Goal: Task Accomplishment & Management: Manage account settings

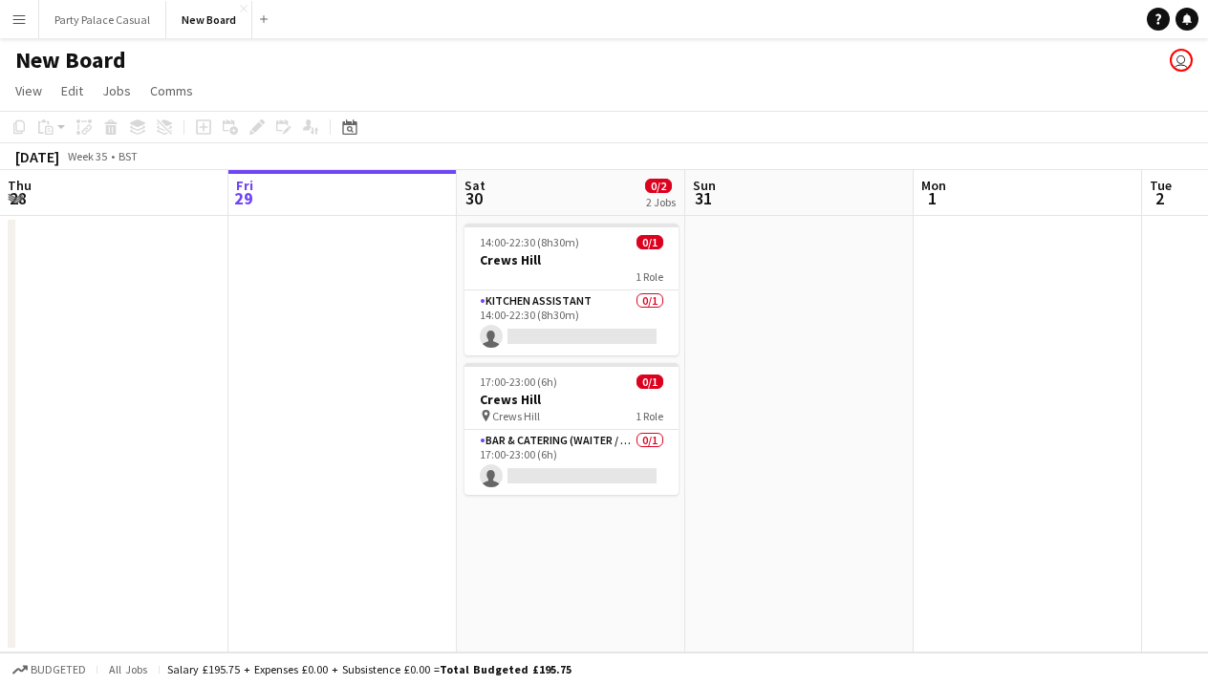
click at [32, 20] on button "Menu" at bounding box center [19, 19] width 38 height 38
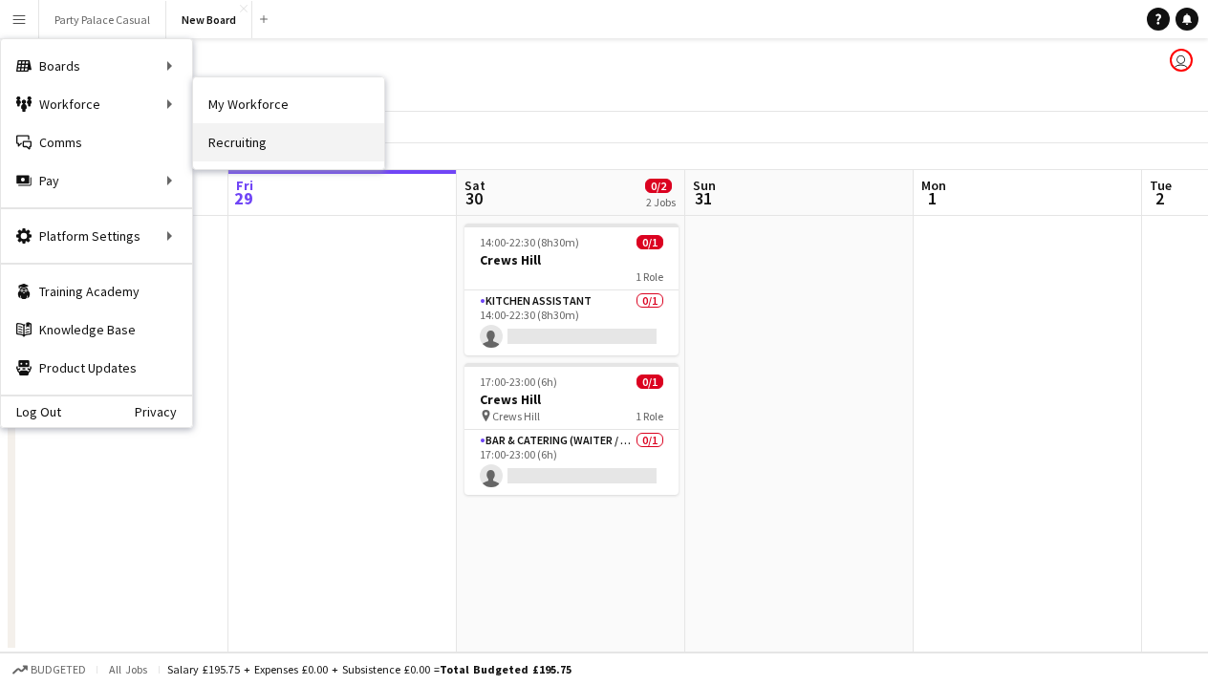
click at [227, 149] on link "Recruiting" at bounding box center [288, 142] width 191 height 38
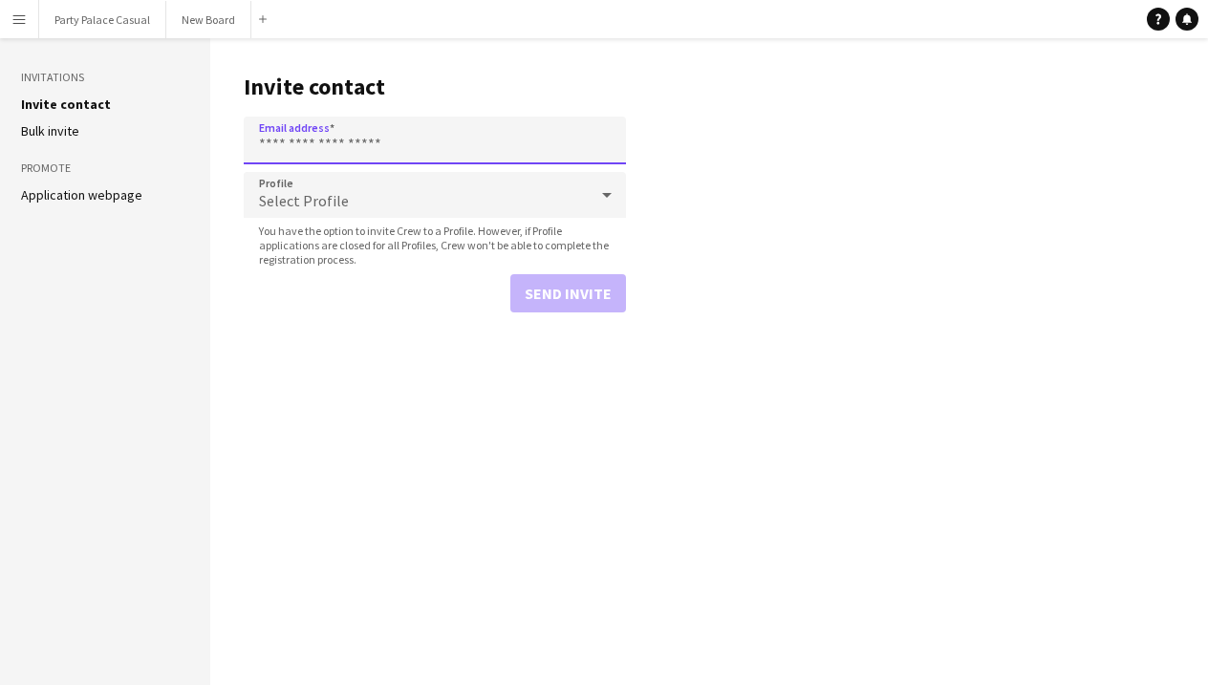
click at [337, 147] on input "Email address" at bounding box center [435, 141] width 382 height 48
type input "**********"
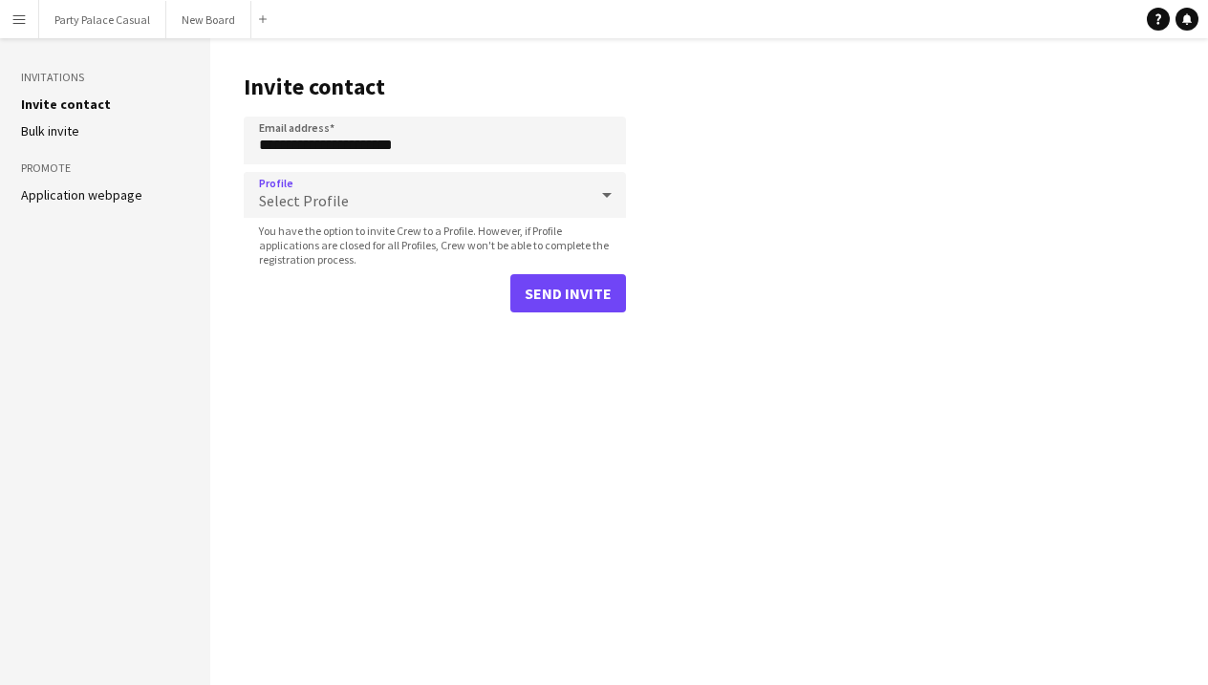
click at [413, 190] on div "Select Profile" at bounding box center [416, 195] width 344 height 46
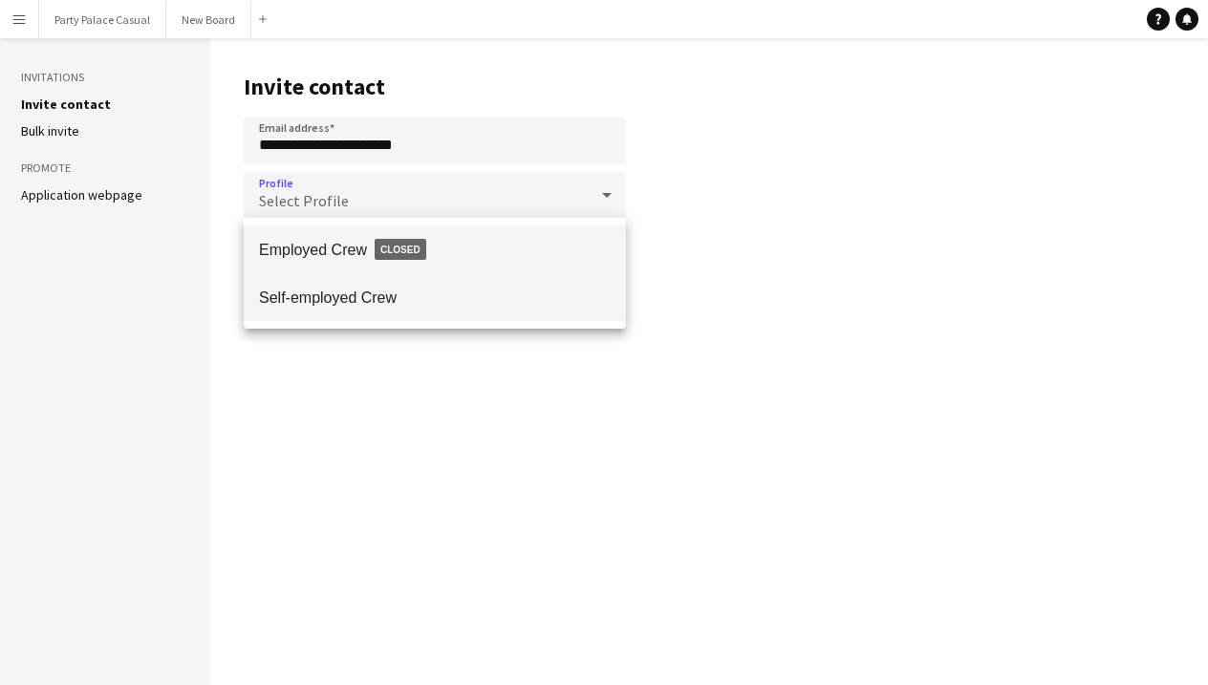
click at [421, 300] on span "Self-employed Crew" at bounding box center [435, 298] width 352 height 18
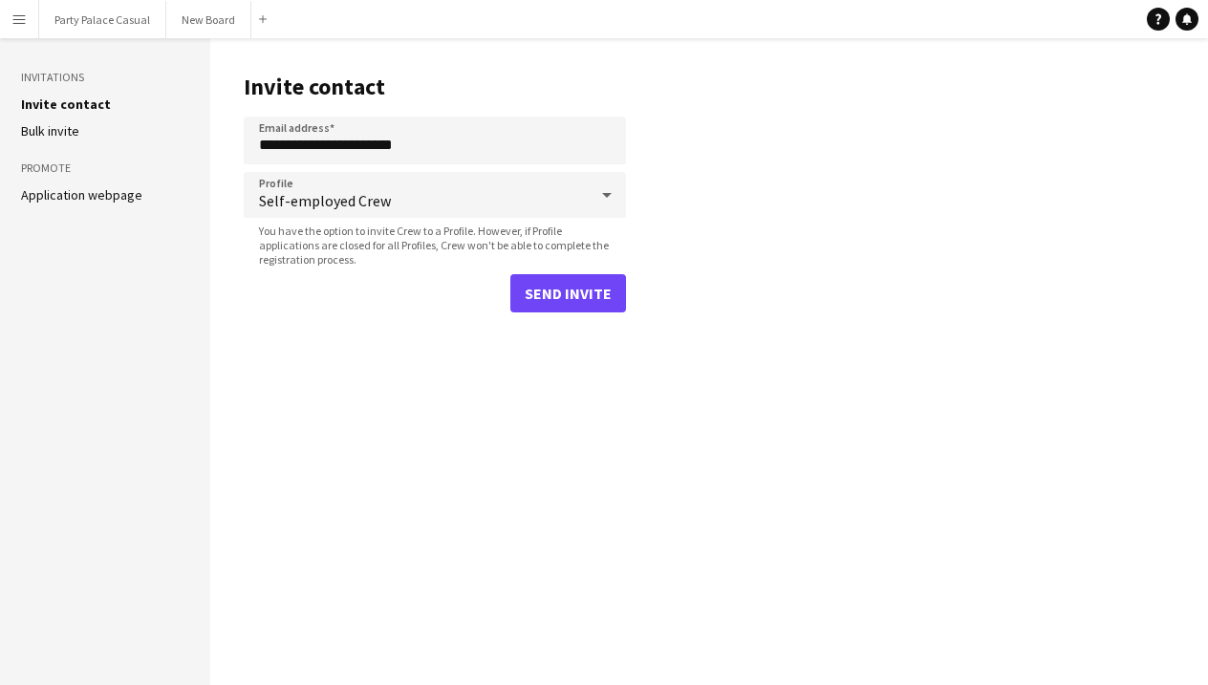
click at [537, 290] on button "Send invite" at bounding box center [568, 293] width 116 height 38
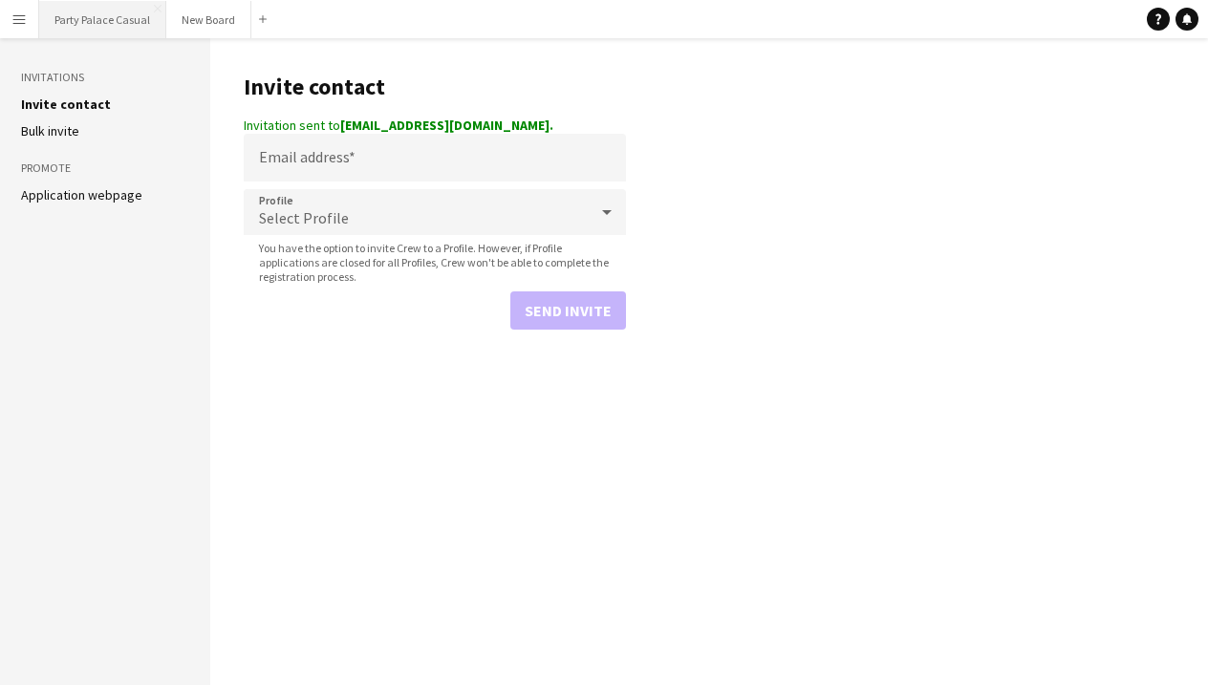
click at [89, 19] on button "Party Palace Casual Close" at bounding box center [102, 19] width 127 height 37
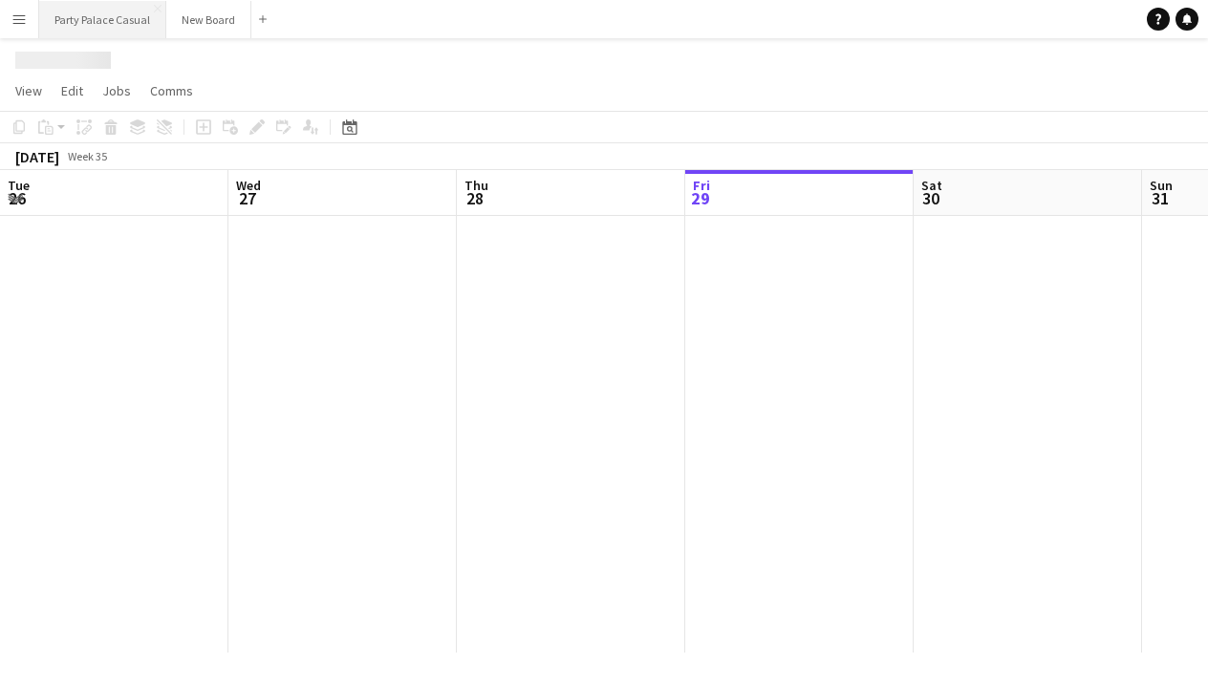
scroll to position [0, 457]
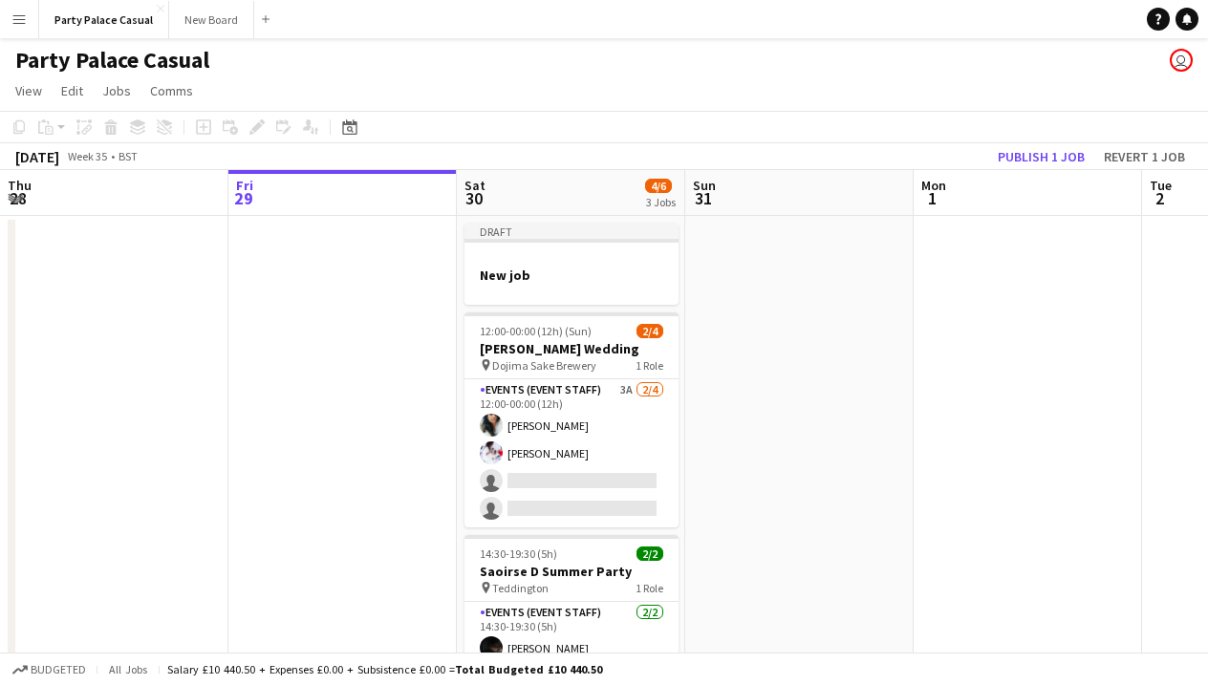
click at [25, 29] on button "Menu" at bounding box center [19, 19] width 38 height 38
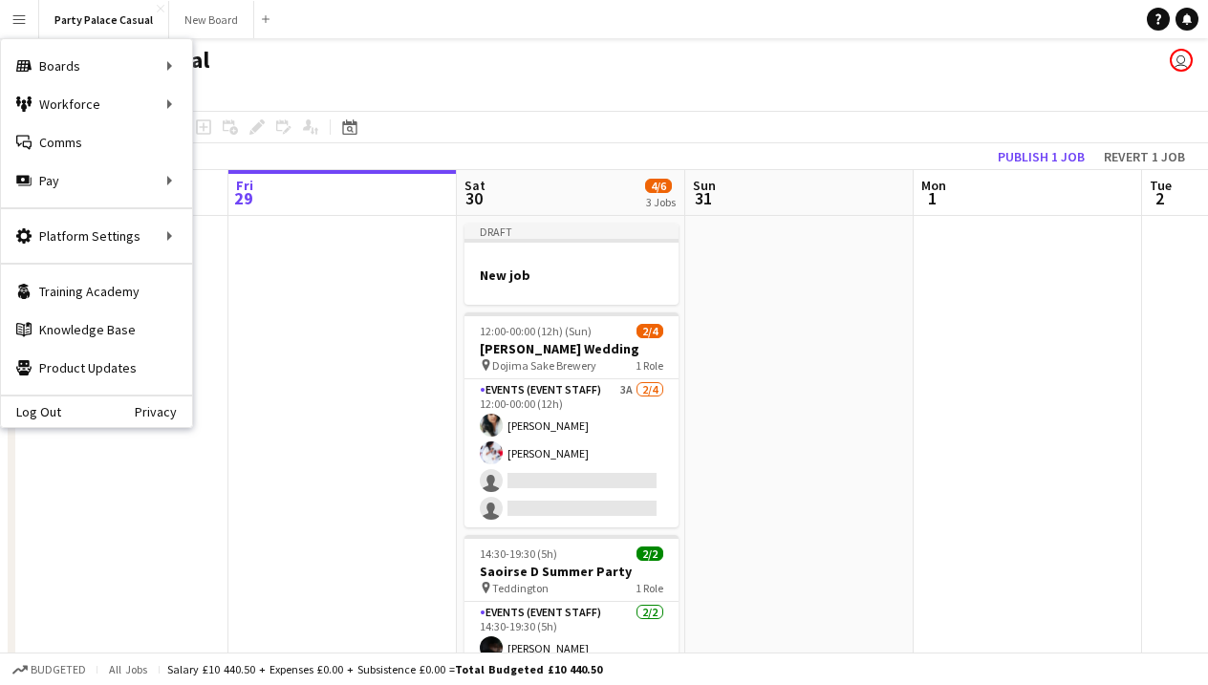
click at [570, 94] on app-page-menu "View Day view expanded Day view collapsed Month view Date picker Jump to [DATE]…" at bounding box center [604, 93] width 1208 height 36
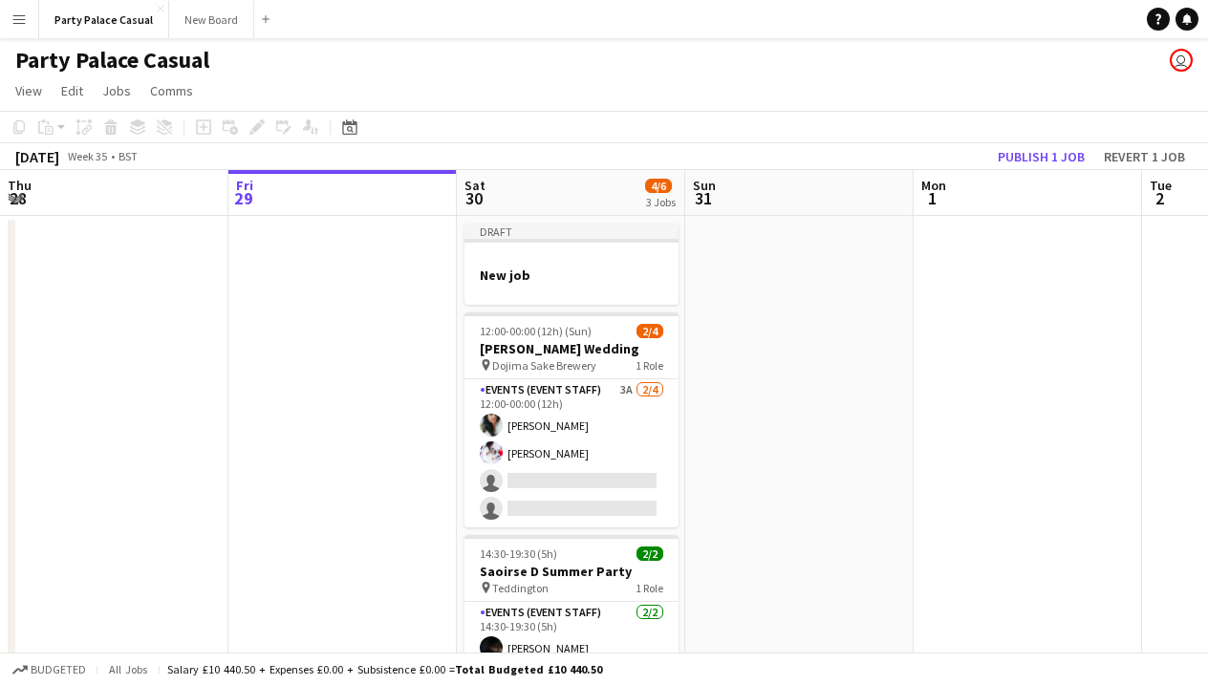
scroll to position [0, 0]
click at [1031, 159] on button "Publish 1 job" at bounding box center [1041, 156] width 102 height 25
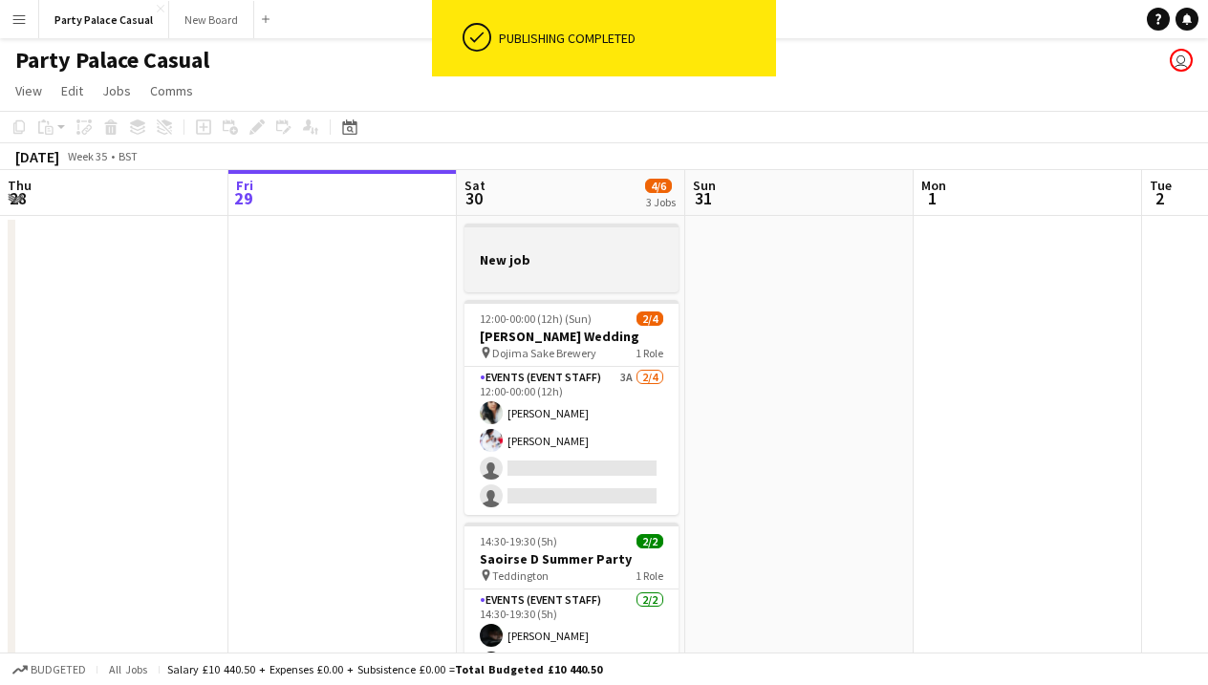
click at [636, 243] on div at bounding box center [571, 242] width 214 height 14
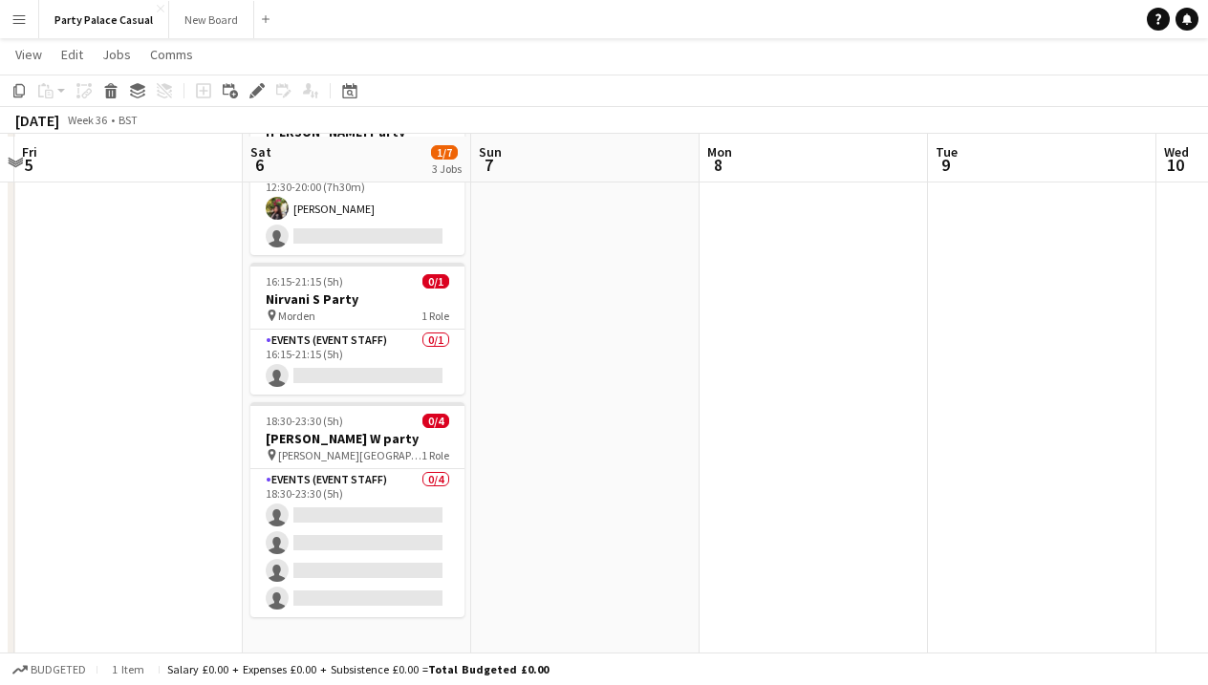
scroll to position [129, 0]
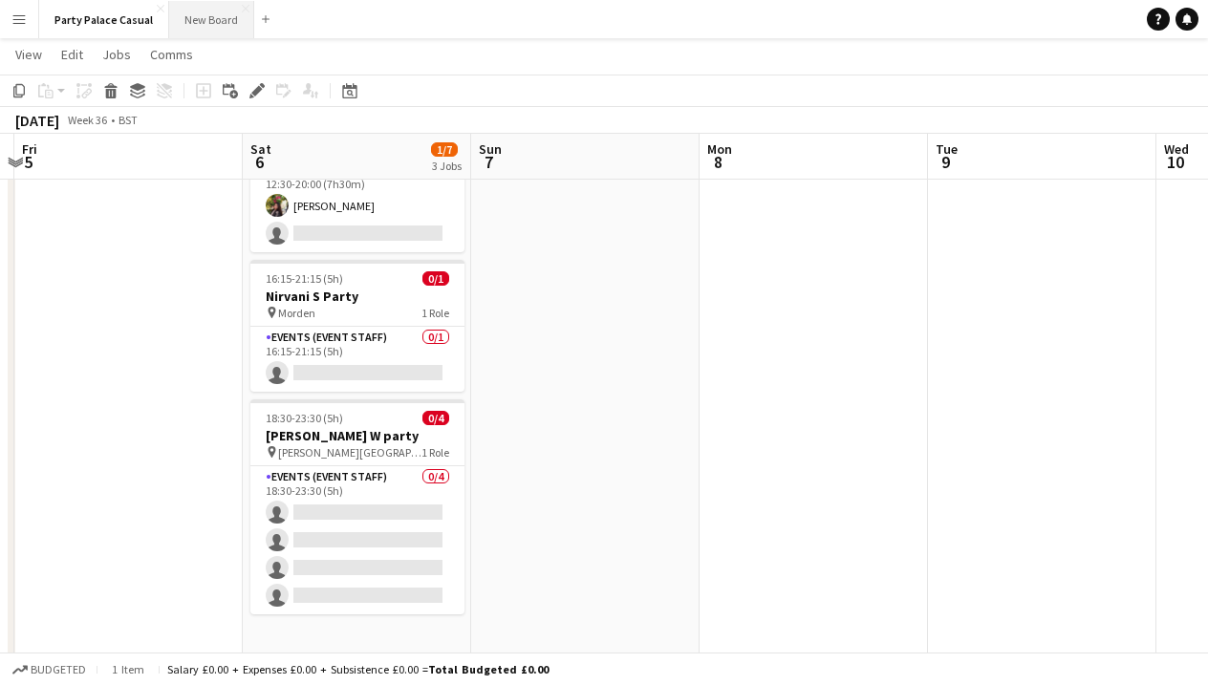
click at [203, 24] on button "New Board Close" at bounding box center [211, 19] width 85 height 37
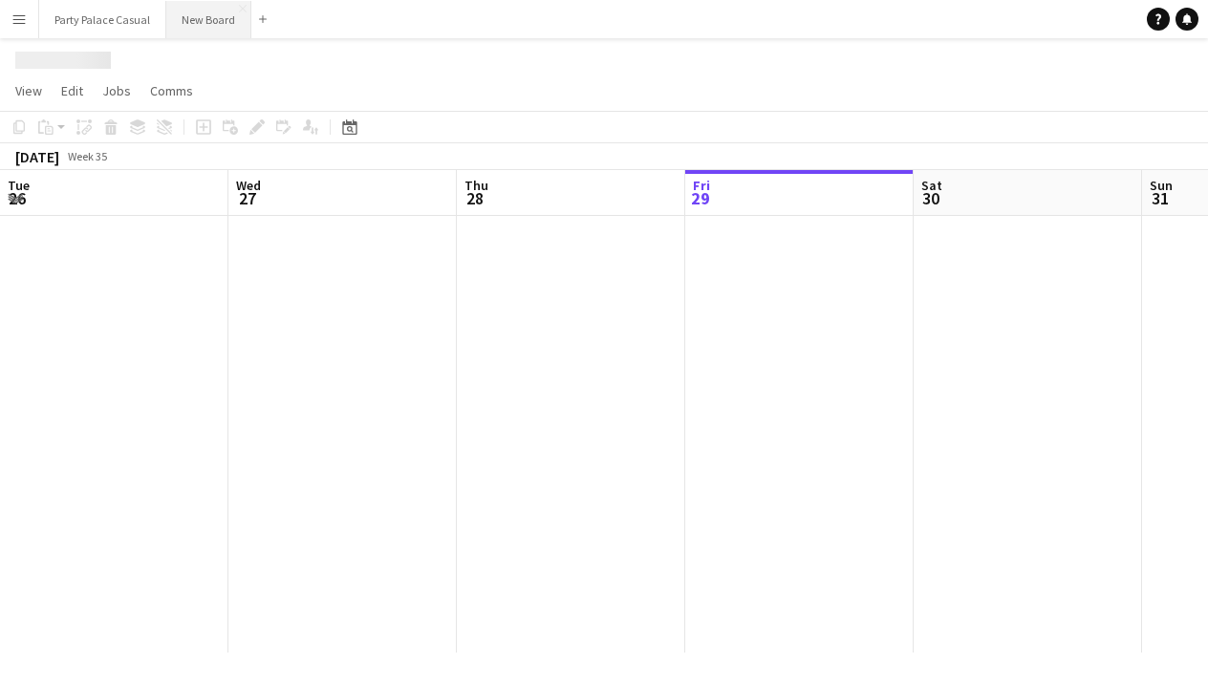
scroll to position [0, 457]
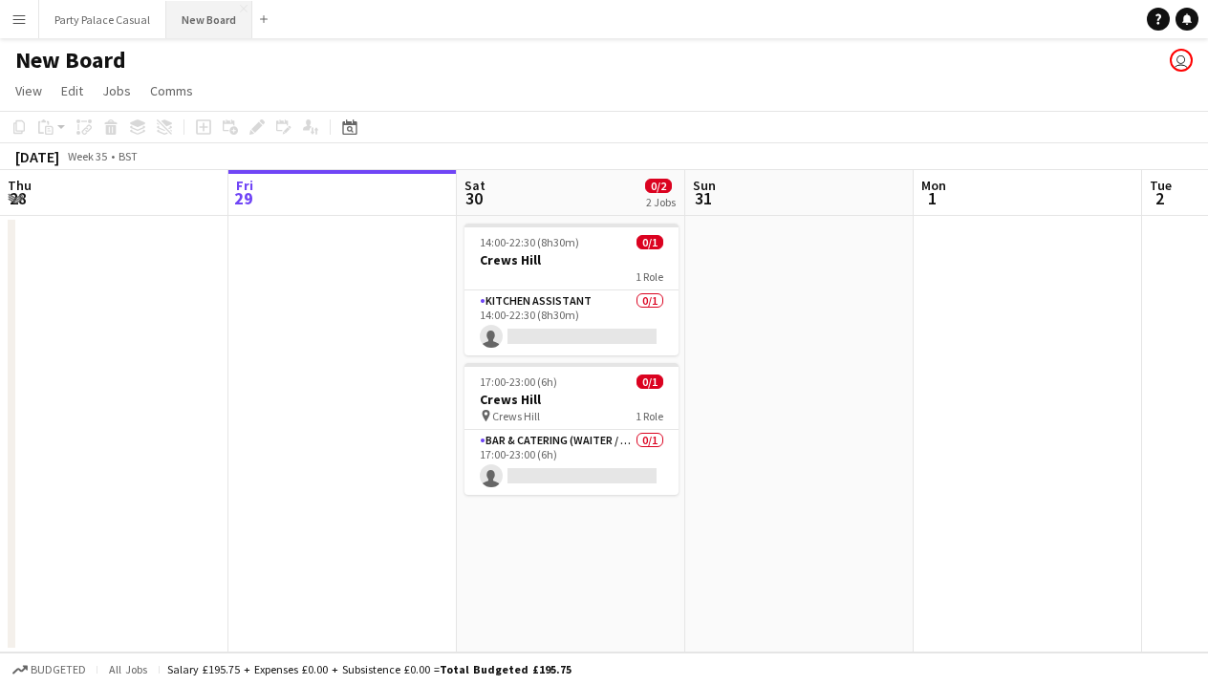
click at [203, 25] on button "New Board Close" at bounding box center [209, 19] width 86 height 37
click at [202, 26] on button "New Board Close" at bounding box center [209, 19] width 86 height 37
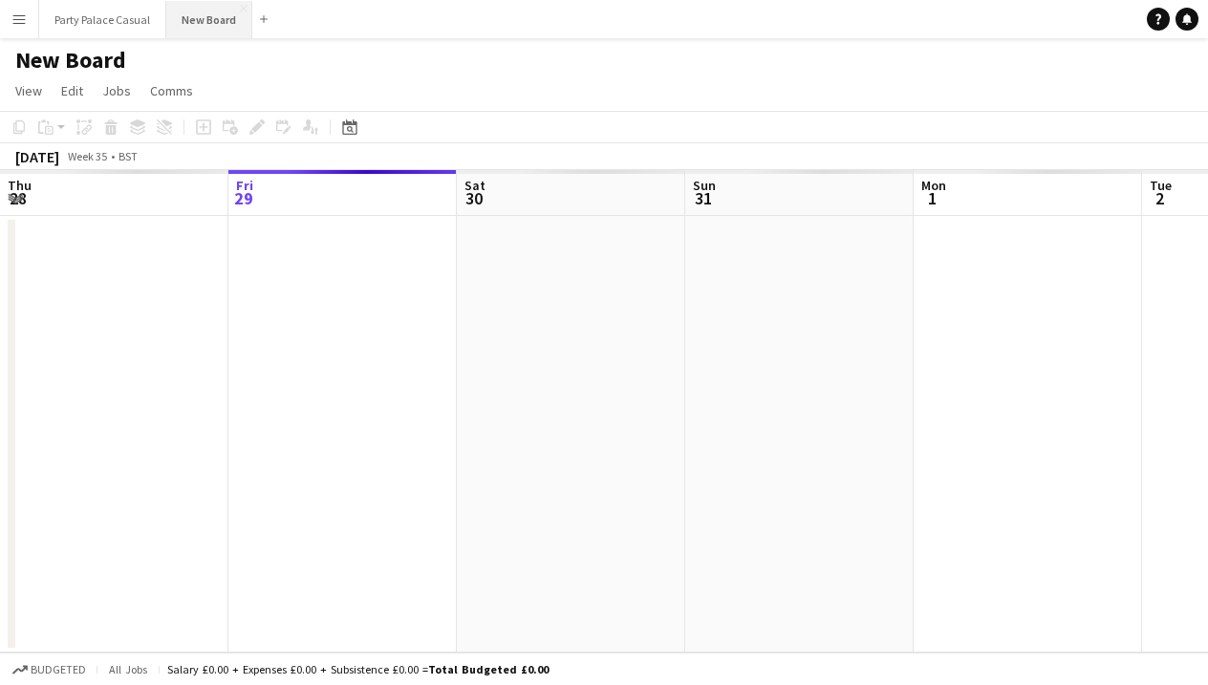
click at [202, 26] on button "New Board Close" at bounding box center [209, 19] width 86 height 37
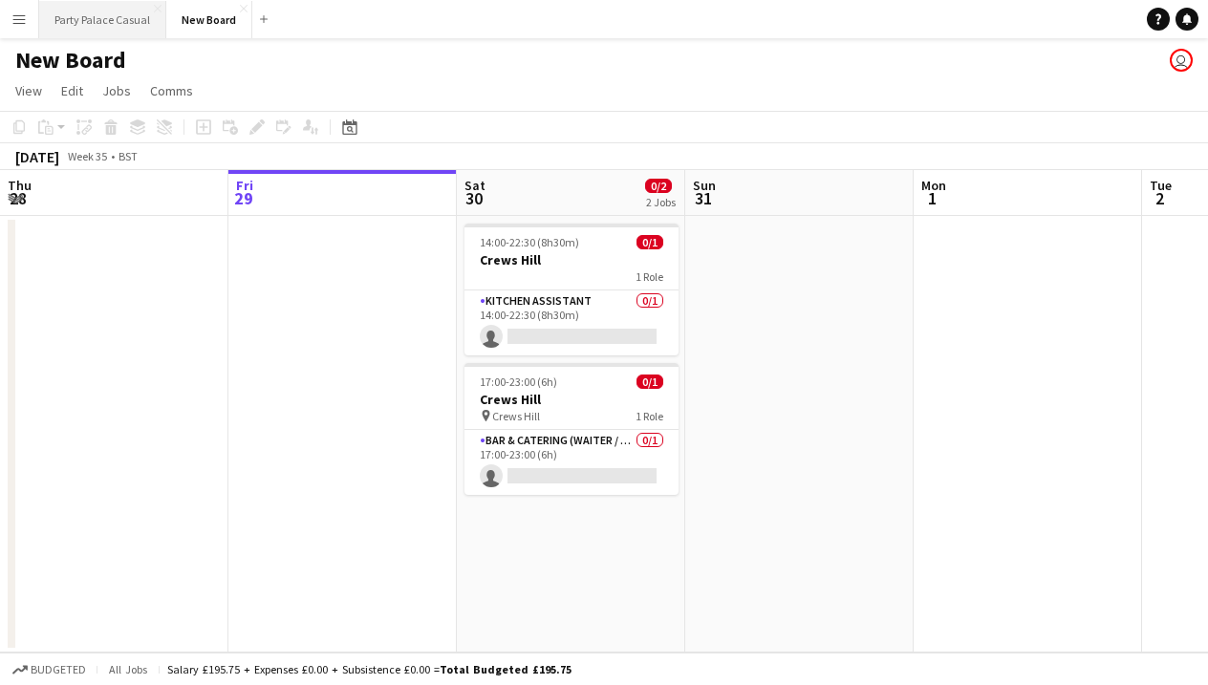
click at [53, 22] on button "Party Palace Casual Close" at bounding box center [102, 19] width 127 height 37
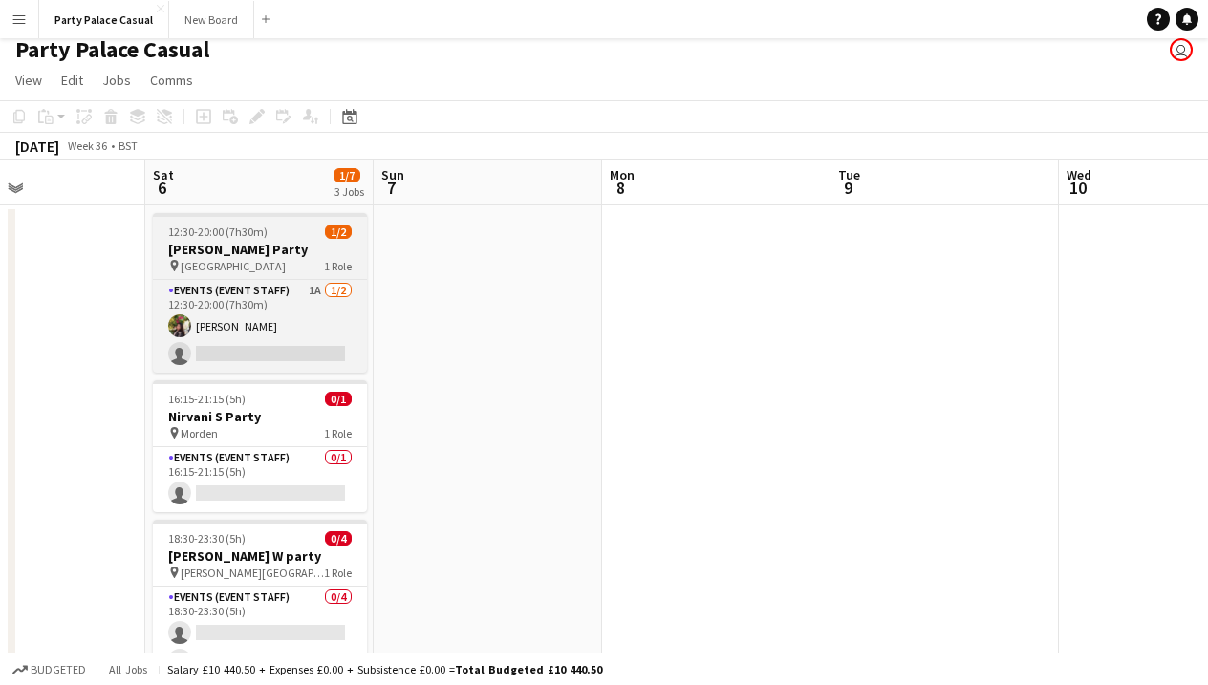
click at [293, 267] on div "pin Bedford 1 Role" at bounding box center [260, 265] width 214 height 15
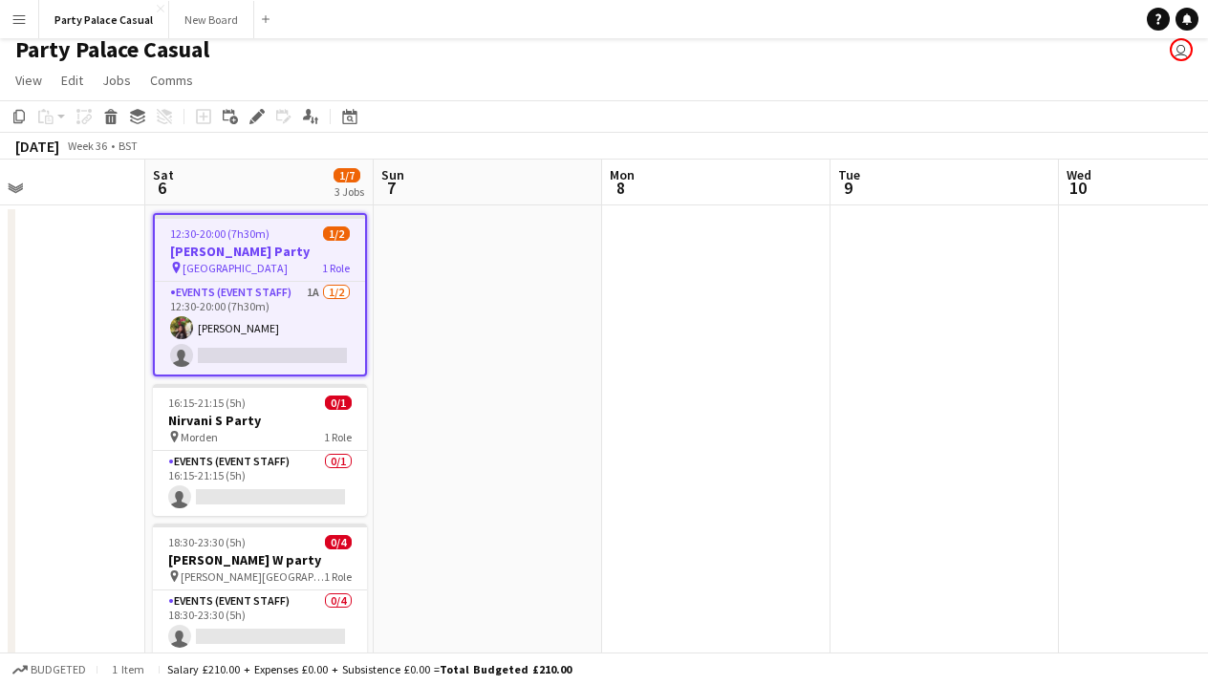
click at [418, 527] on app-date-cell at bounding box center [488, 491] width 228 height 572
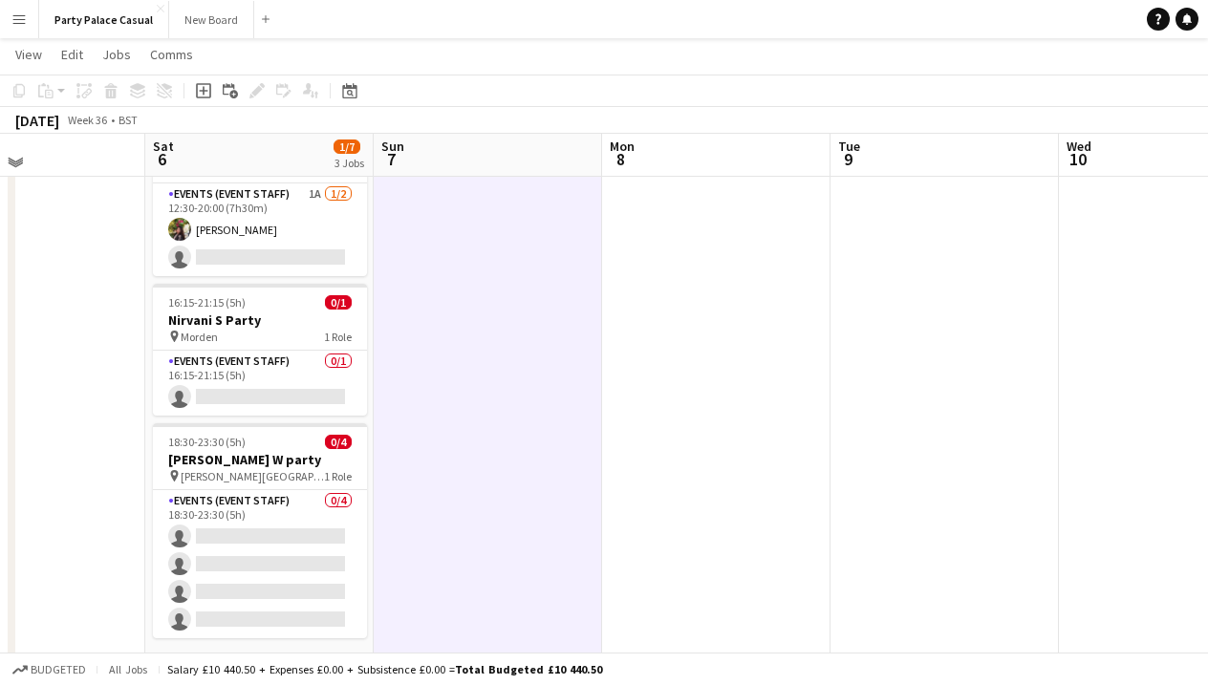
scroll to position [108, 0]
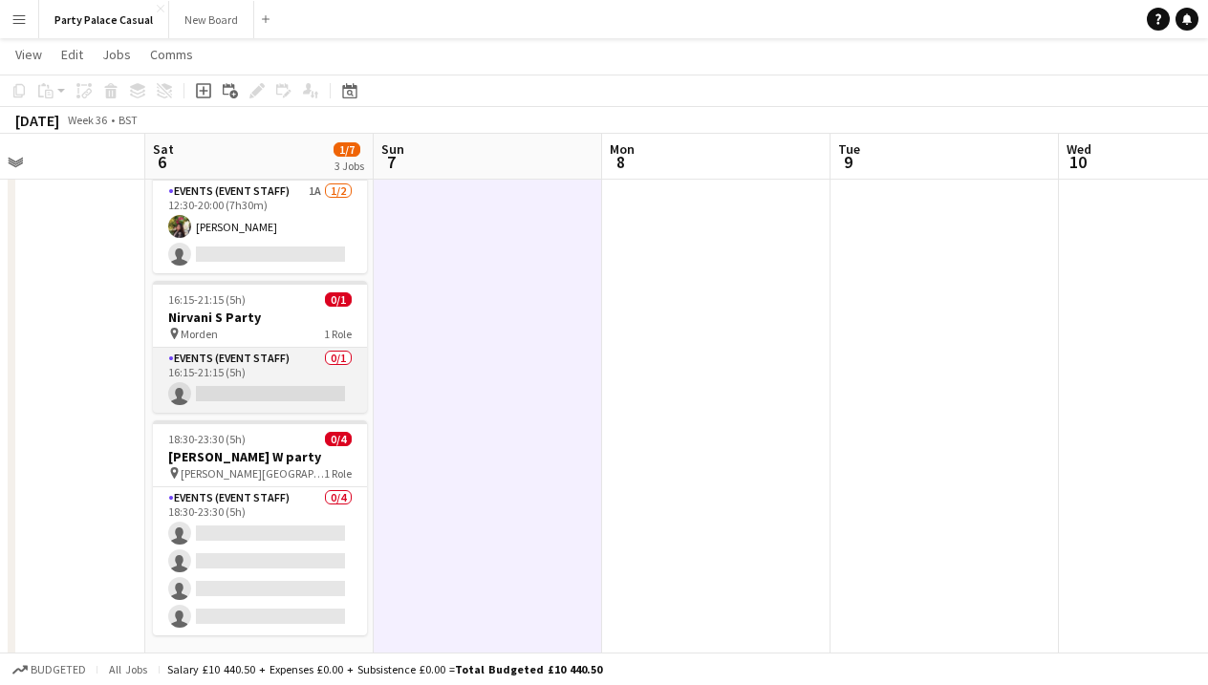
click at [305, 380] on app-card-role "Events (Event Staff) 0/1 16:15-21:15 (5h) single-neutral-actions" at bounding box center [260, 380] width 214 height 65
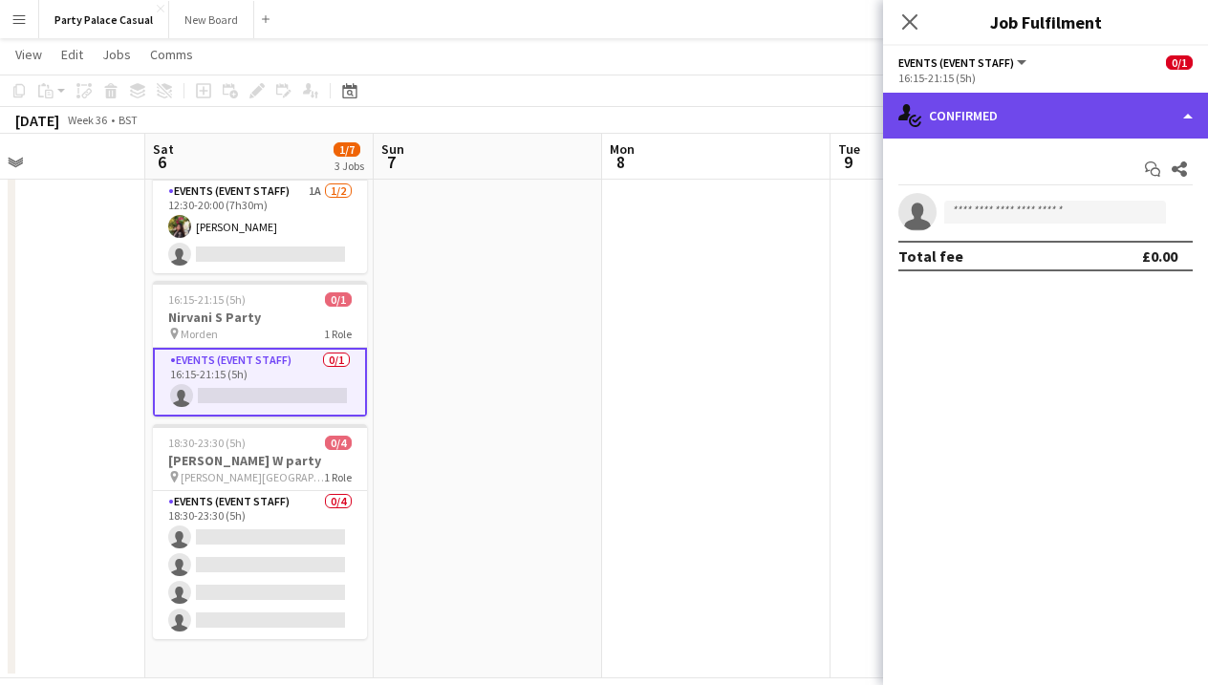
click at [1036, 136] on div "single-neutral-actions-check-2 Confirmed" at bounding box center [1045, 116] width 325 height 46
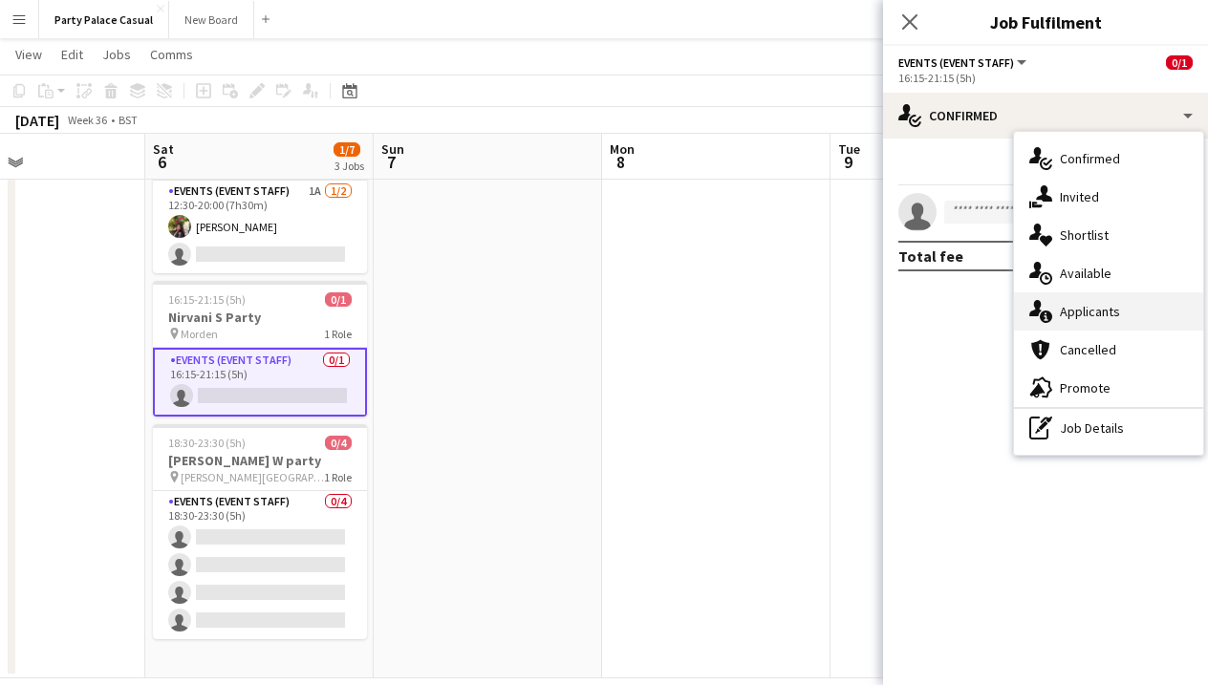
click at [1054, 325] on div "single-neutral-actions-information Applicants" at bounding box center [1108, 311] width 189 height 38
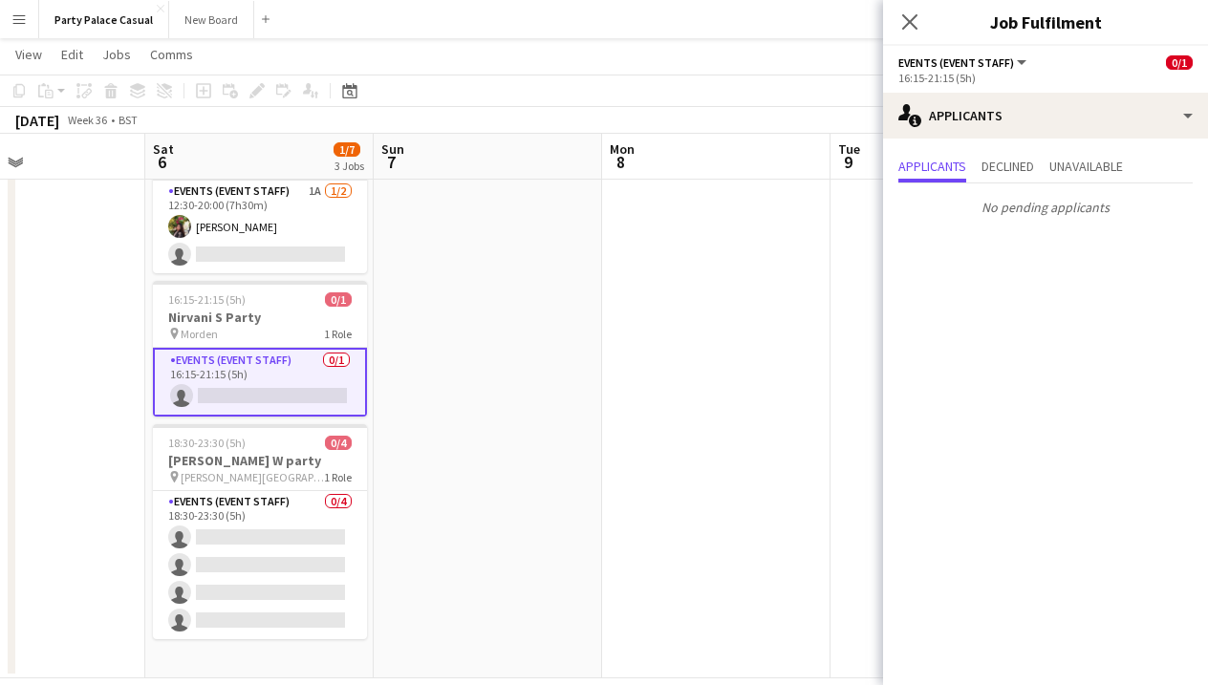
click at [778, 294] on app-date-cell at bounding box center [716, 392] width 228 height 572
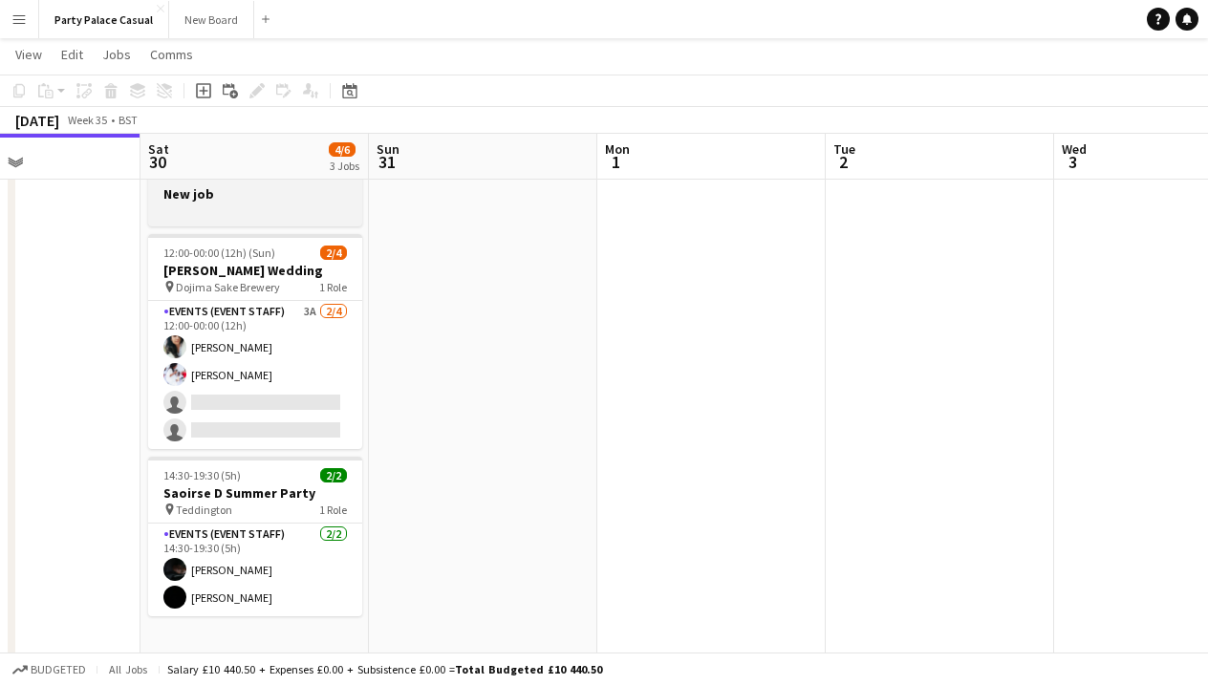
scroll to position [0, 544]
click at [304, 212] on div at bounding box center [256, 210] width 214 height 15
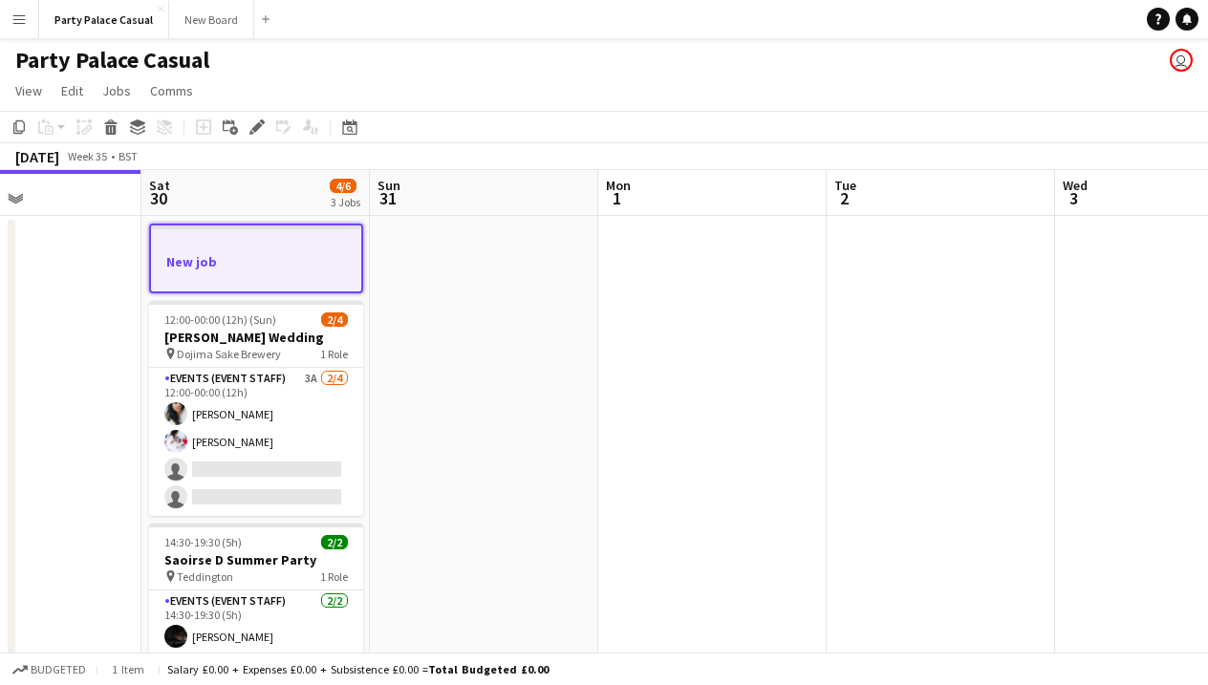
scroll to position [0, 0]
click at [267, 244] on div at bounding box center [256, 244] width 210 height 14
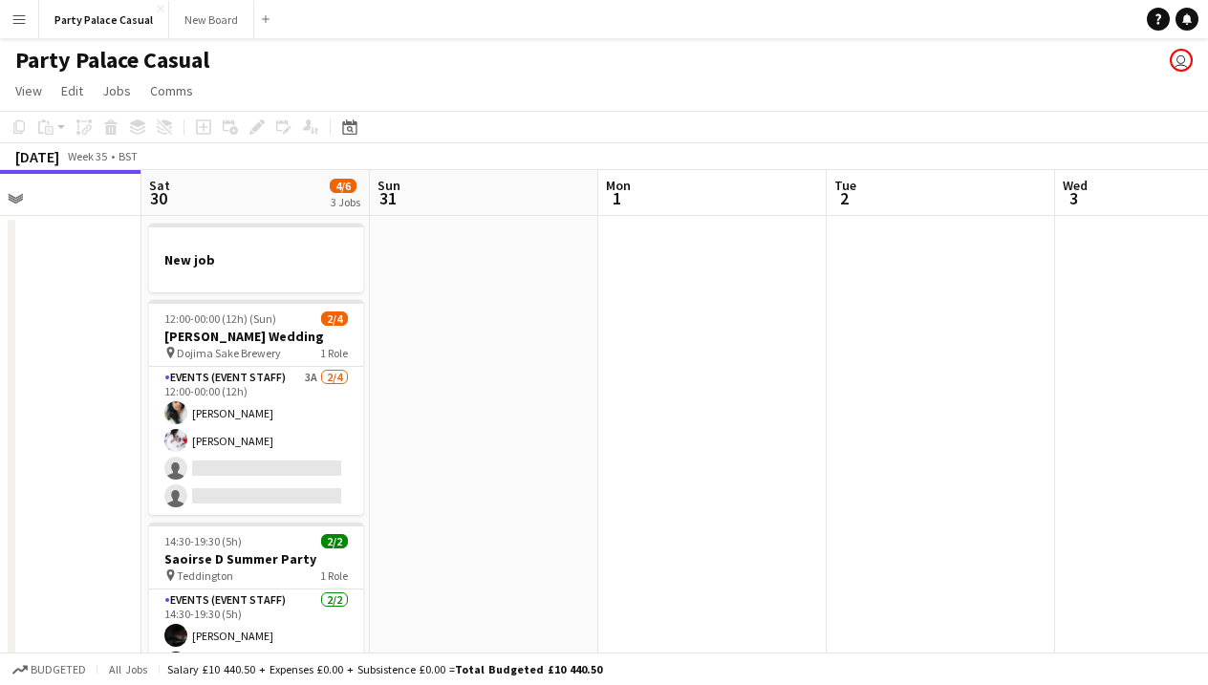
drag, startPoint x: 267, startPoint y: 244, endPoint x: 268, endPoint y: 187, distance: 56.4
click at [268, 221] on app-date-cell "New job 12:00-00:00 (12h) (Sun) 2/4 [PERSON_NAME] L Wedding pin Dojima Sake Bre…" at bounding box center [255, 502] width 228 height 572
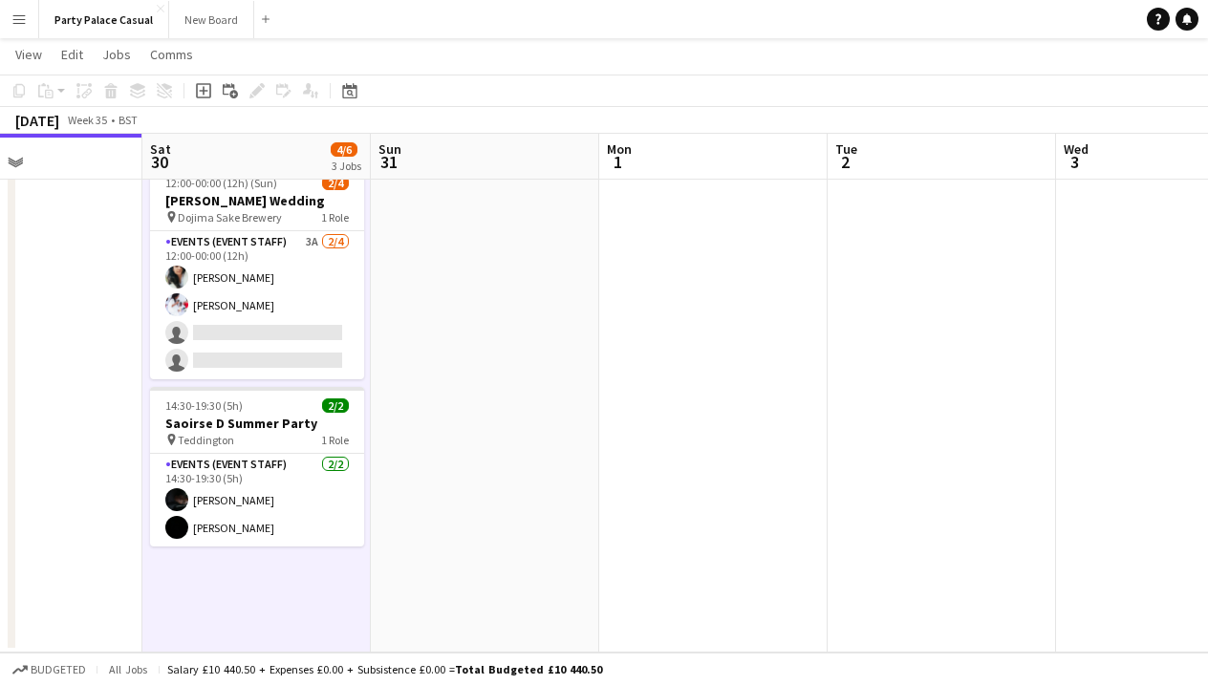
scroll to position [134, 0]
